Goal: Transaction & Acquisition: Purchase product/service

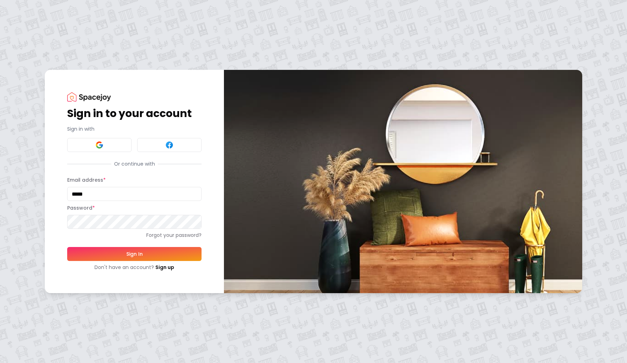
click at [99, 191] on input "*****" at bounding box center [134, 194] width 134 height 14
type input "**********"
click at [114, 257] on button "Sign In" at bounding box center [134, 254] width 134 height 14
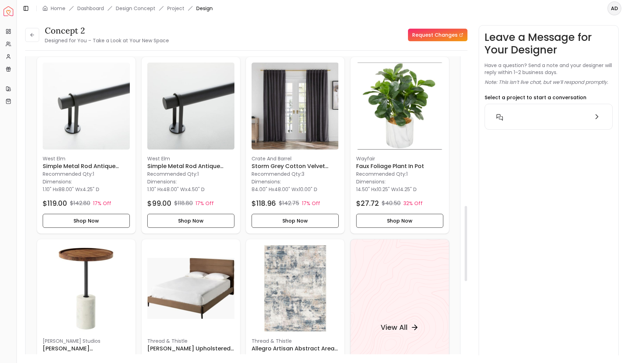
scroll to position [599, 0]
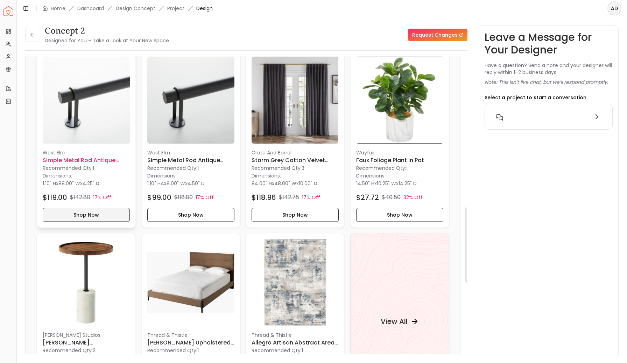
click at [81, 217] on button "Shop Now" at bounding box center [86, 215] width 87 height 14
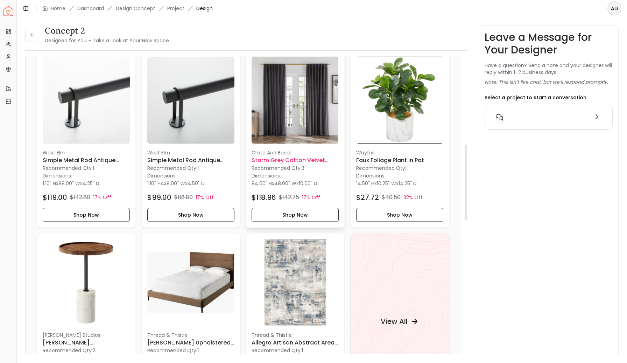
scroll to position [0, 0]
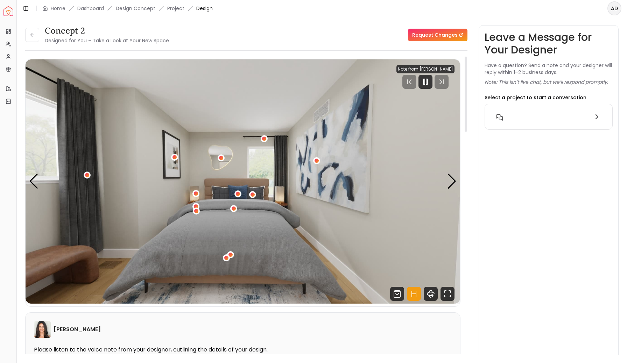
click at [434, 86] on div at bounding box center [425, 82] width 58 height 14
click at [425, 83] on rect "Pause" at bounding box center [423, 82] width 1 height 6
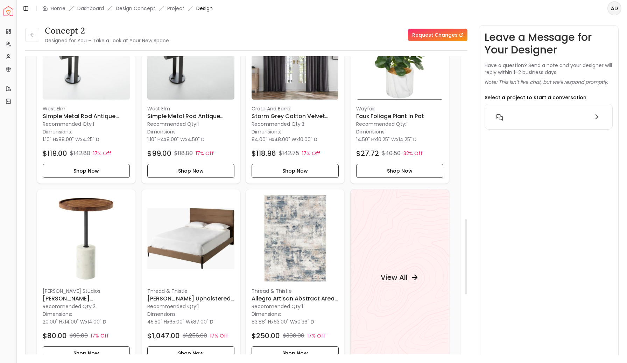
scroll to position [646, 0]
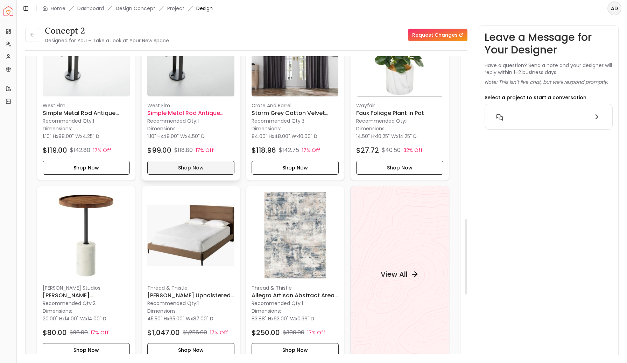
click at [186, 169] on button "Shop Now" at bounding box center [190, 168] width 87 height 14
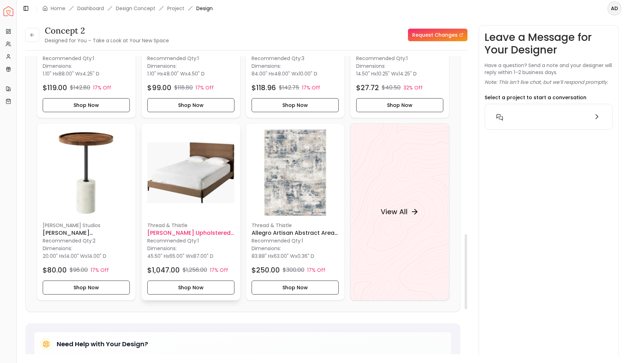
scroll to position [705, 0]
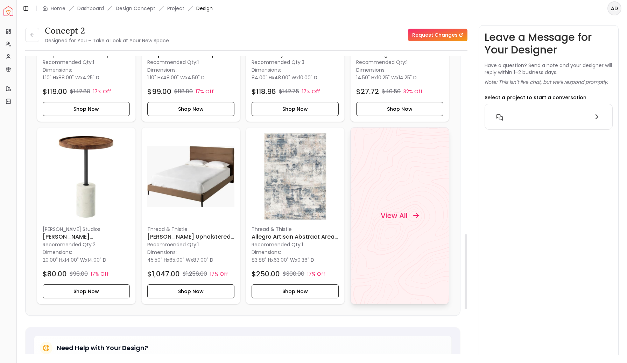
click at [400, 217] on h4 "View All" at bounding box center [393, 216] width 27 height 10
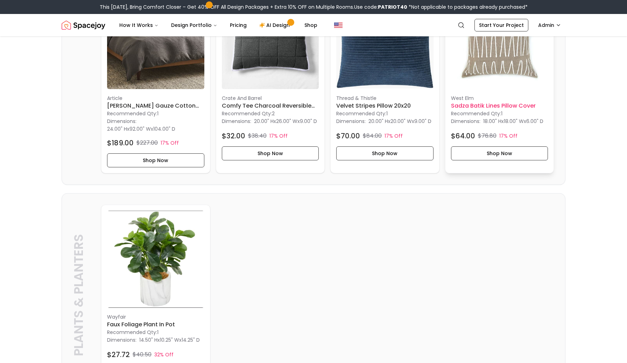
scroll to position [413, 0]
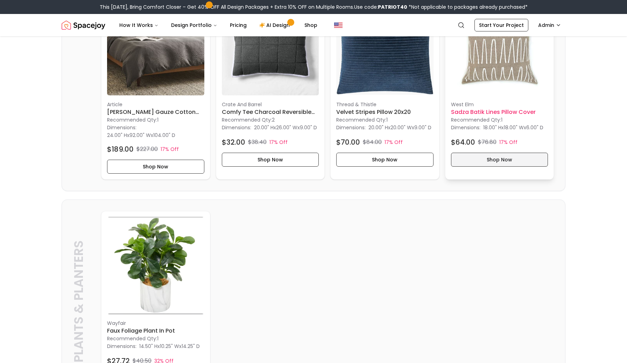
click at [490, 159] on button "Shop Now" at bounding box center [499, 160] width 97 height 14
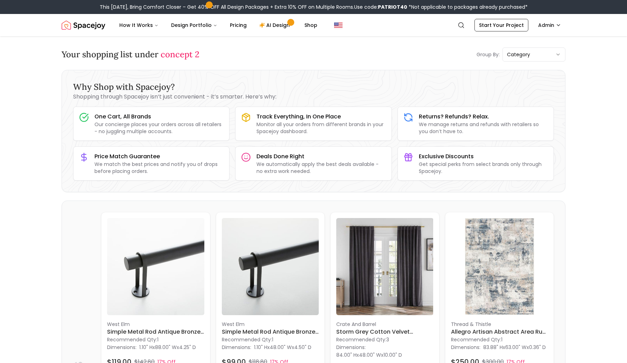
scroll to position [16, 0]
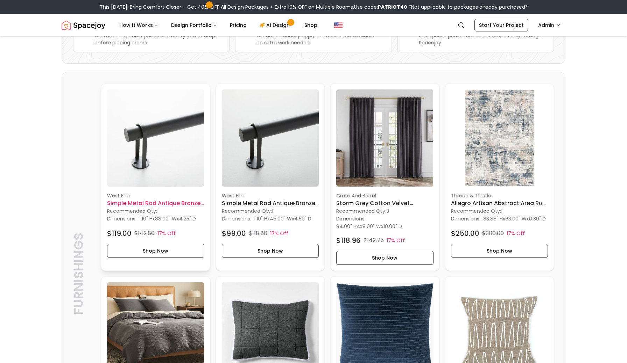
scroll to position [129, 0]
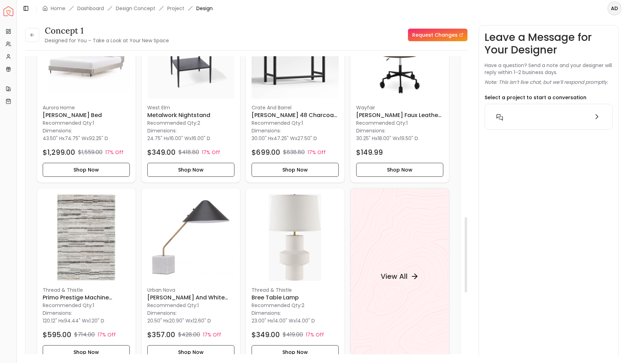
scroll to position [645, 0]
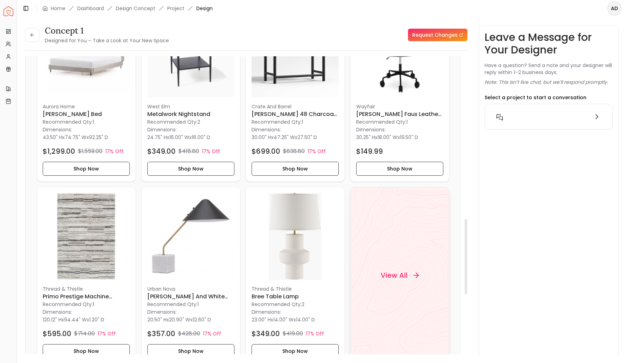
click at [391, 274] on h4 "View All" at bounding box center [393, 276] width 27 height 10
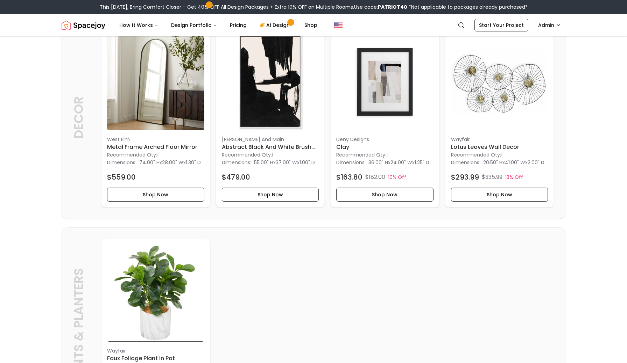
scroll to position [1028, 0]
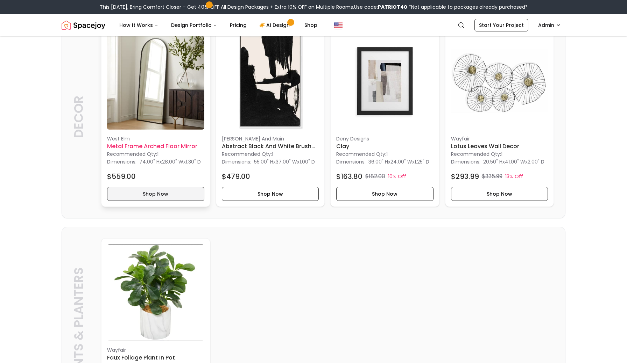
click at [150, 201] on button "Shop Now" at bounding box center [155, 194] width 97 height 14
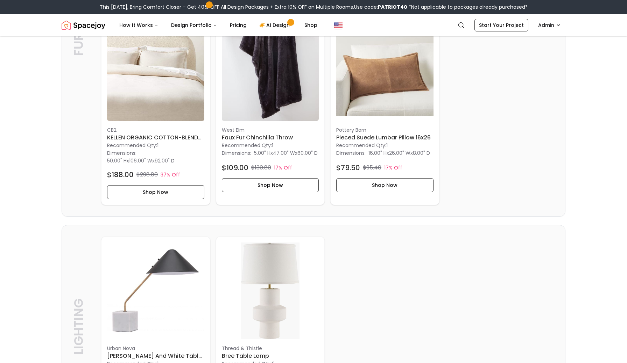
scroll to position [608, 0]
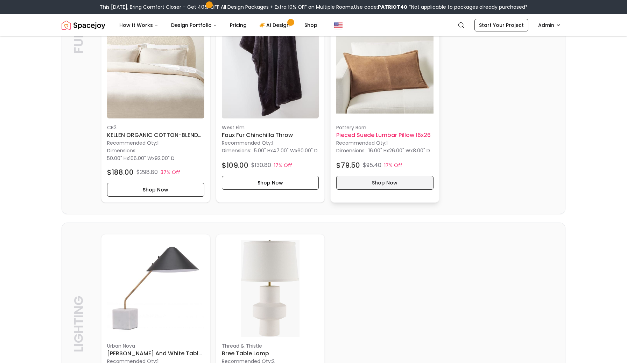
click at [379, 190] on button "Shop Now" at bounding box center [384, 183] width 97 height 14
click at [367, 190] on button "Shop Now" at bounding box center [384, 183] width 97 height 14
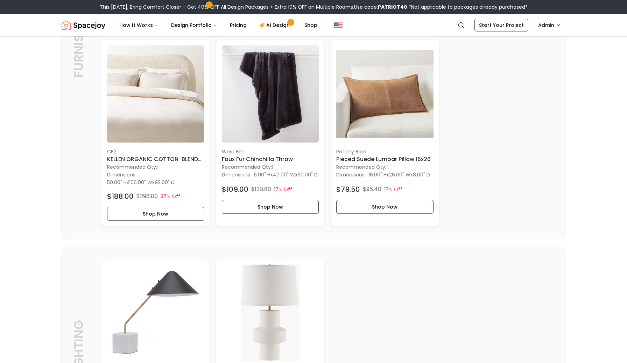
scroll to position [581, 0]
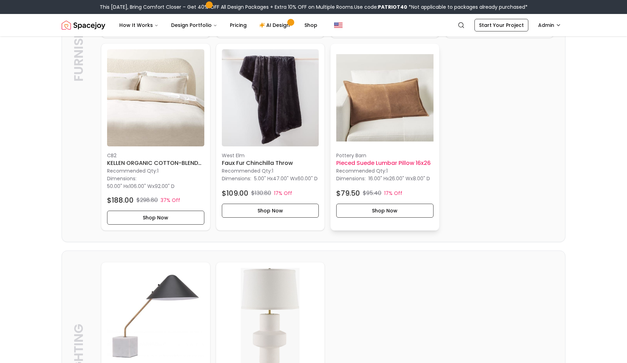
click at [393, 128] on img at bounding box center [384, 97] width 97 height 97
click at [383, 218] on button "Shop Now" at bounding box center [384, 211] width 97 height 14
click at [400, 216] on button "Shop Now" at bounding box center [384, 211] width 97 height 14
click at [421, 214] on button "Shop Now" at bounding box center [384, 211] width 97 height 14
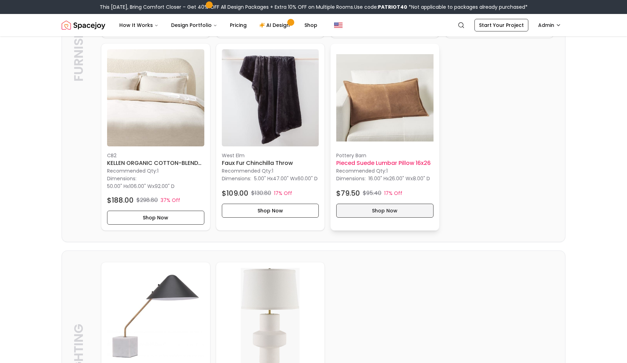
click at [421, 214] on button "Shop Now" at bounding box center [384, 211] width 97 height 14
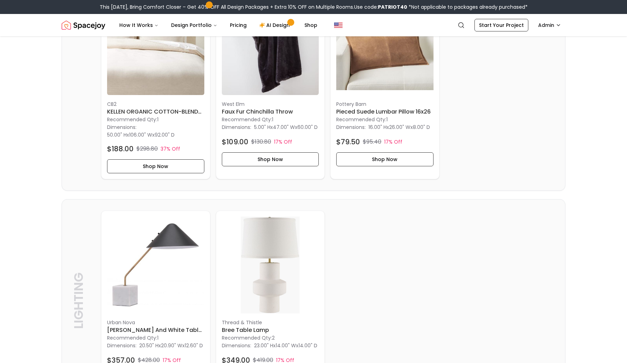
scroll to position [626, 0]
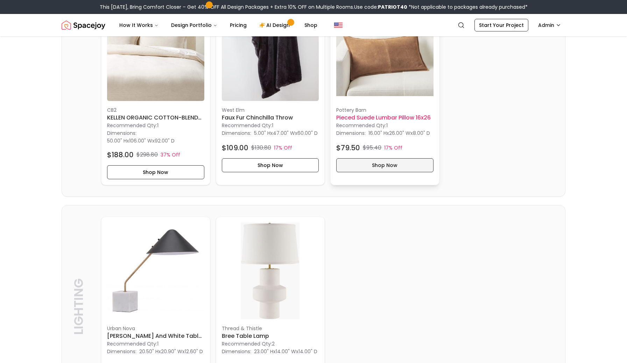
click at [391, 172] on button "Shop Now" at bounding box center [384, 165] width 97 height 14
click at [399, 166] on button "Shop Now" at bounding box center [384, 165] width 97 height 14
click at [391, 171] on button "Shop Now" at bounding box center [384, 165] width 97 height 14
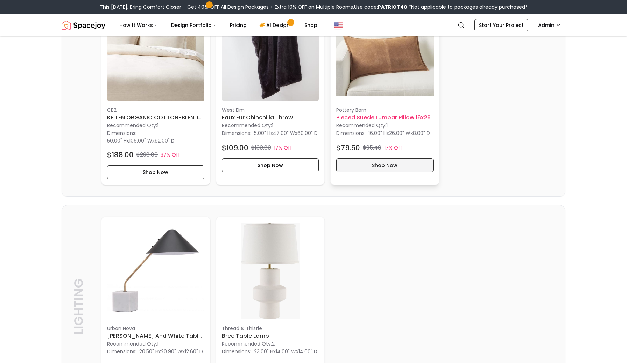
click at [391, 171] on button "Shop Now" at bounding box center [384, 165] width 97 height 14
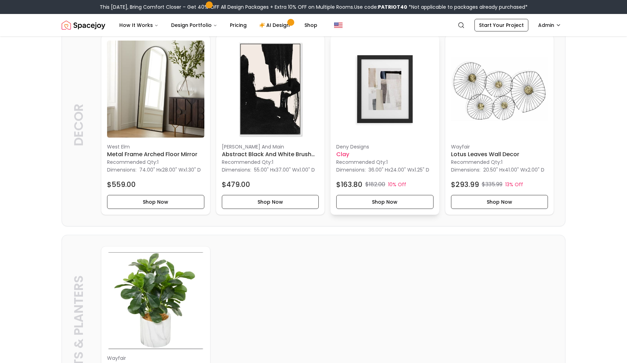
scroll to position [1028, 0]
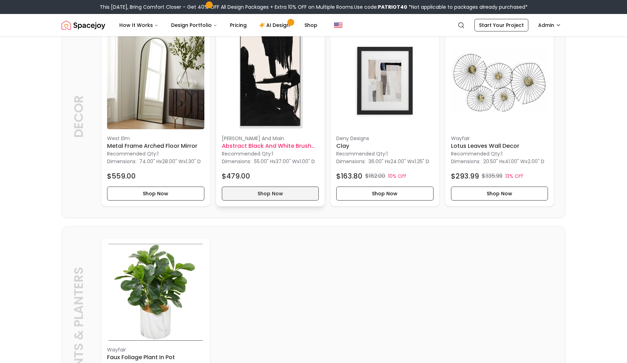
click at [258, 201] on button "Shop Now" at bounding box center [270, 194] width 97 height 14
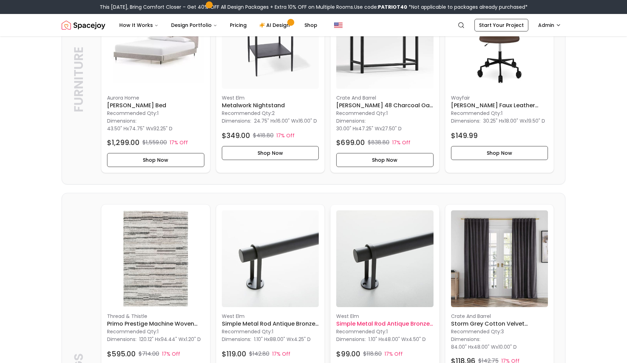
scroll to position [161, 0]
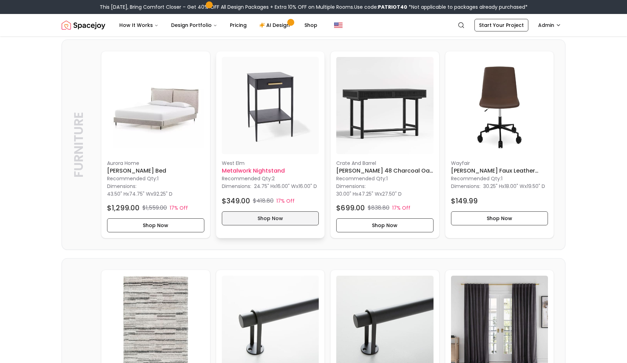
click at [286, 222] on button "Shop Now" at bounding box center [270, 219] width 97 height 14
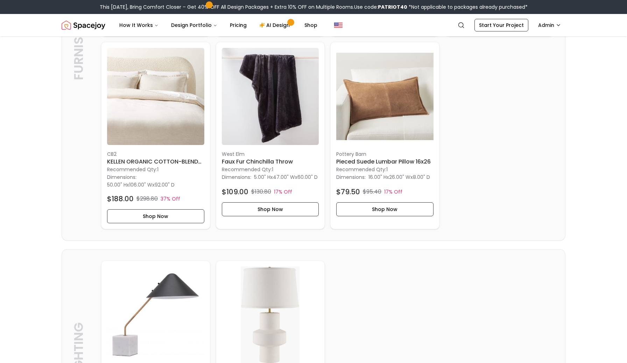
scroll to position [583, 0]
click at [602, 212] on main "Your shopping list under concept 1 Group By: category Why Shop with Spacejoy? S…" at bounding box center [313, 170] width 627 height 1433
